Goal: Task Accomplishment & Management: Manage account settings

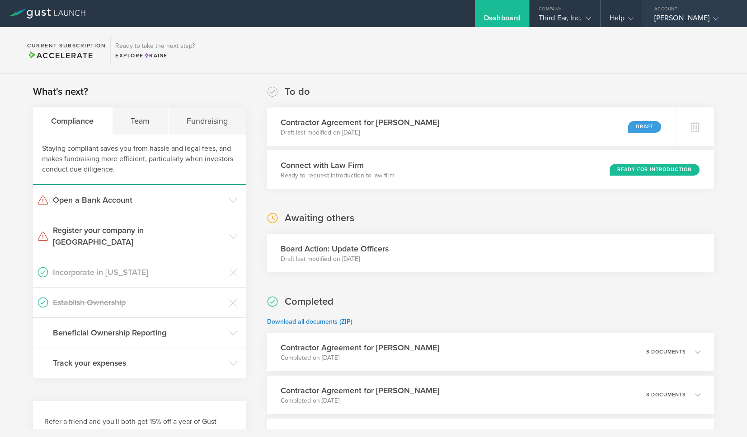
click at [687, 19] on div "[PERSON_NAME]" at bounding box center [692, 21] width 77 height 14
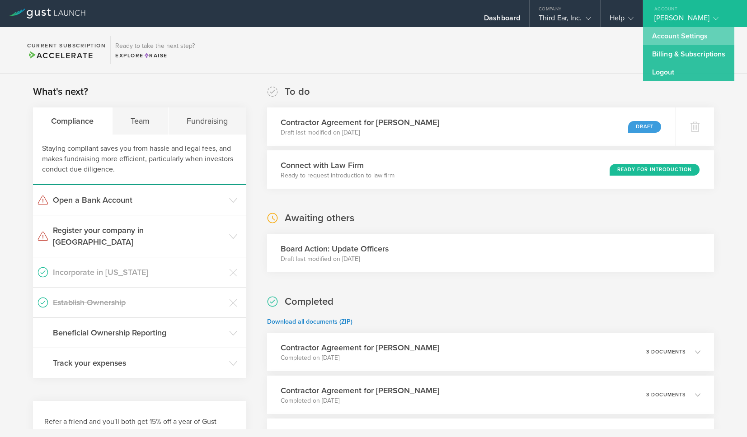
click at [687, 36] on link "Account Settings" at bounding box center [688, 36] width 91 height 18
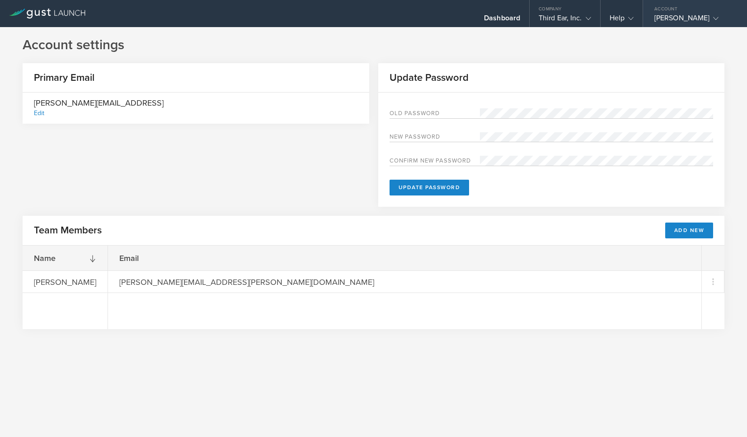
click at [713, 19] on icon at bounding box center [715, 18] width 5 height 5
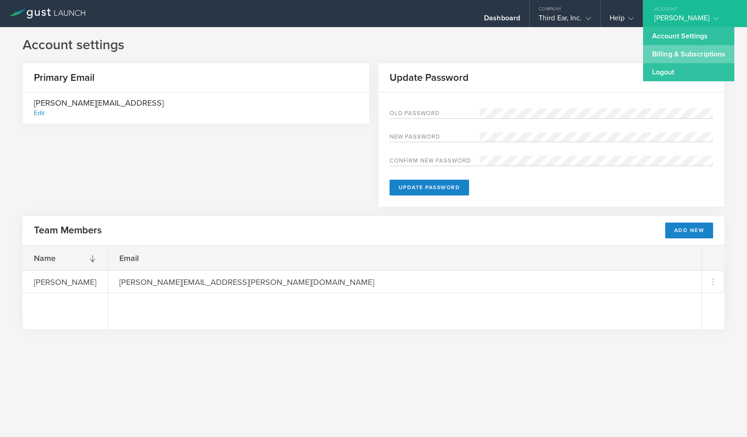
click at [695, 58] on link "Billing & Subscriptions" at bounding box center [688, 54] width 91 height 18
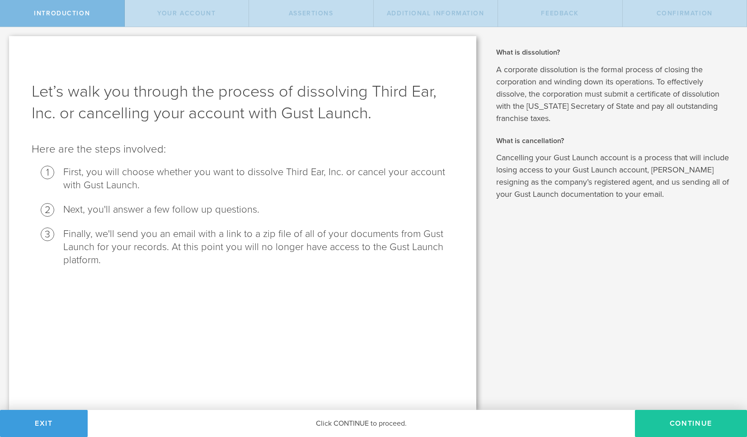
click at [665, 427] on button "Continue" at bounding box center [691, 423] width 112 height 27
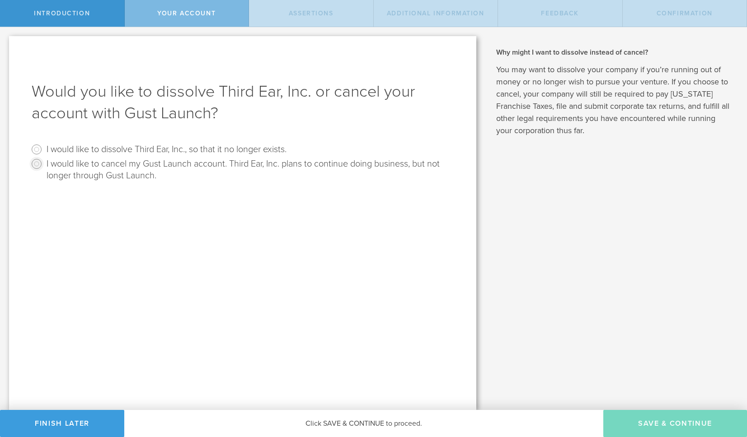
click at [38, 164] on input "I would like to cancel my Gust Launch account. Third Ear, Inc. plans to continu…" at bounding box center [36, 164] width 14 height 14
radio input "true"
click at [676, 422] on button "Save & Continue" at bounding box center [675, 423] width 144 height 27
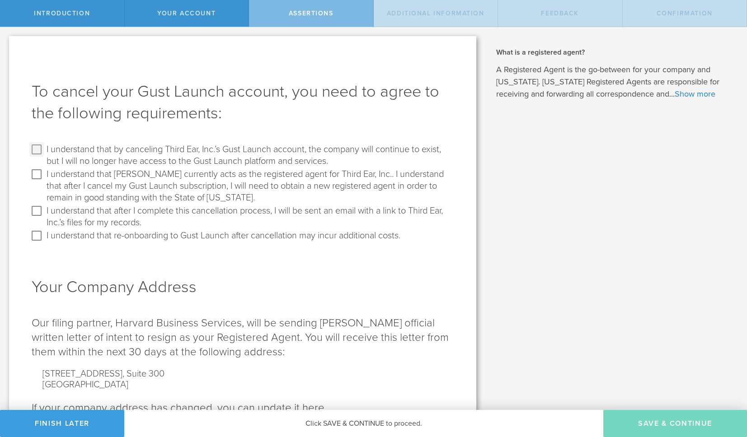
click at [40, 148] on input "I understand that by canceling Third Ear, Inc.’s Gust Launch account, the compa…" at bounding box center [36, 149] width 14 height 14
checkbox input "true"
